Goal: Download file/media

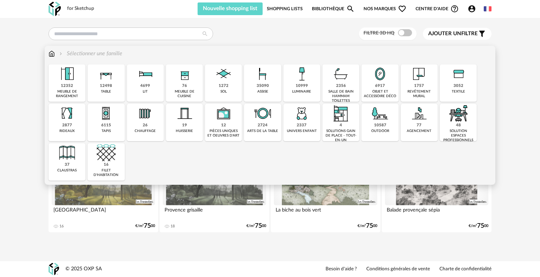
click at [224, 83] on img at bounding box center [223, 73] width 19 height 19
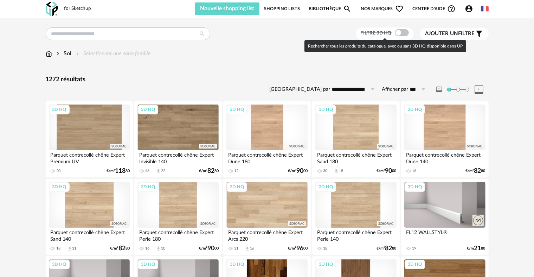
click at [396, 33] on span at bounding box center [402, 32] width 14 height 7
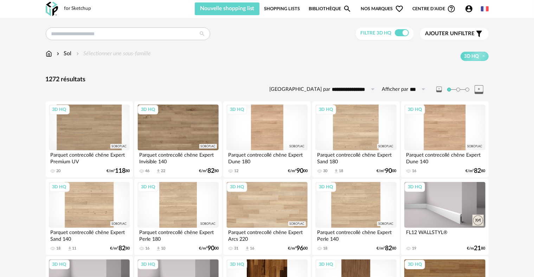
click at [467, 34] on span "Ajouter un filtre" at bounding box center [450, 33] width 50 height 7
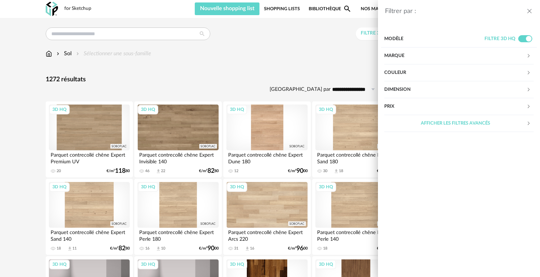
click at [408, 69] on div "Couleur" at bounding box center [455, 72] width 142 height 17
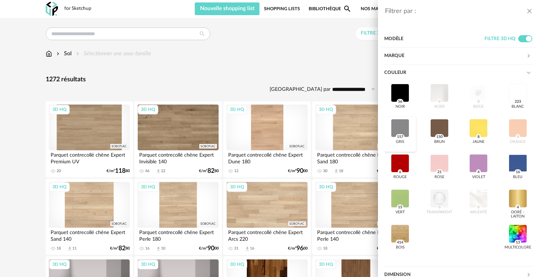
click at [406, 135] on div at bounding box center [400, 128] width 18 height 18
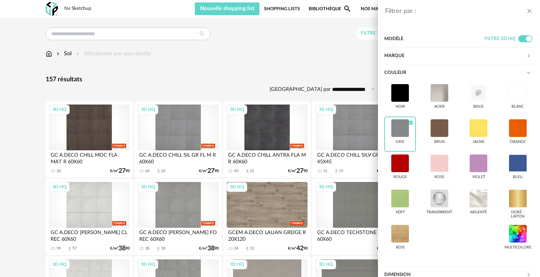
click at [260, 131] on div "Filtrer par : Modèle Filtre 3D HQ Marque &tradition 0 101 Copenhagen 0 366 Conc…" at bounding box center [270, 138] width 540 height 277
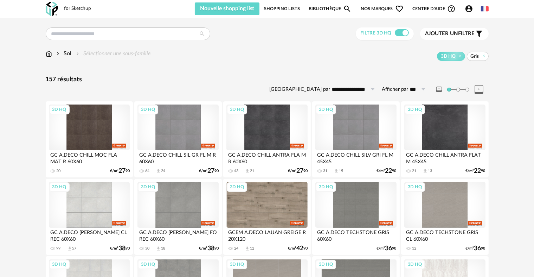
click at [449, 140] on div "3D HQ" at bounding box center [444, 127] width 81 height 46
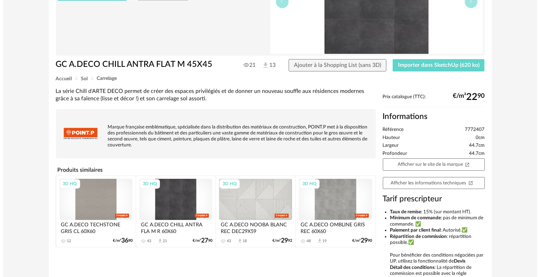
scroll to position [105, 0]
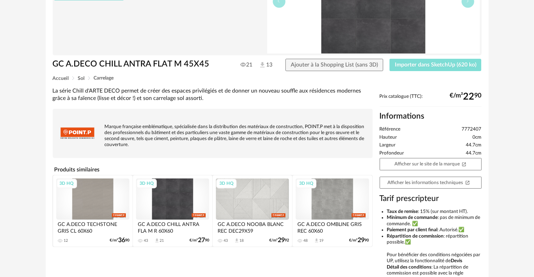
click at [427, 69] on button "Importer dans SketchUp (620 ko)" at bounding box center [435, 65] width 92 height 13
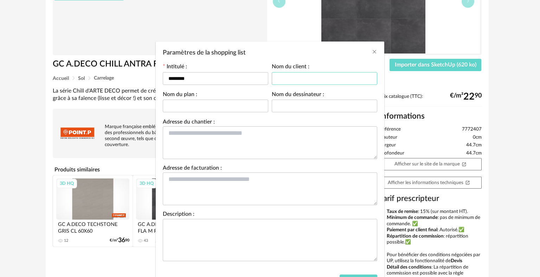
click at [290, 81] on input "Paramètres de la shopping list" at bounding box center [324, 78] width 105 height 13
type input "*"
type input "**********"
type input "*******"
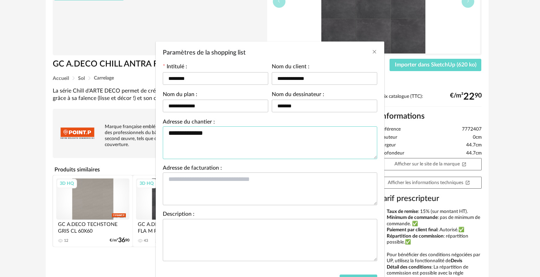
type textarea "**********"
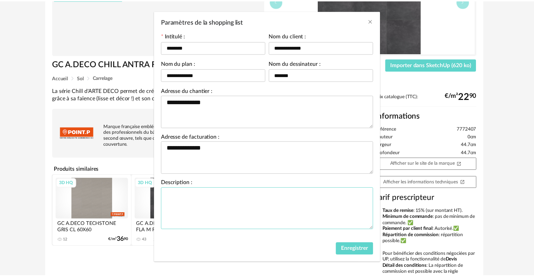
scroll to position [34, 0]
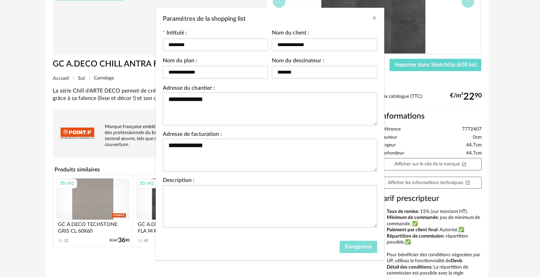
click at [354, 245] on span "Enregistrer" at bounding box center [358, 247] width 27 height 6
